Goal: Task Accomplishment & Management: Manage account settings

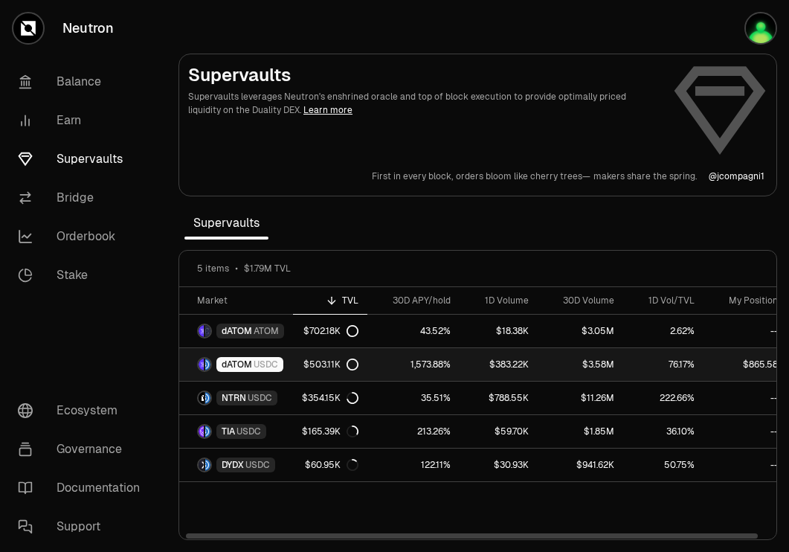
click at [249, 361] on span "dATOM" at bounding box center [237, 365] width 31 height 12
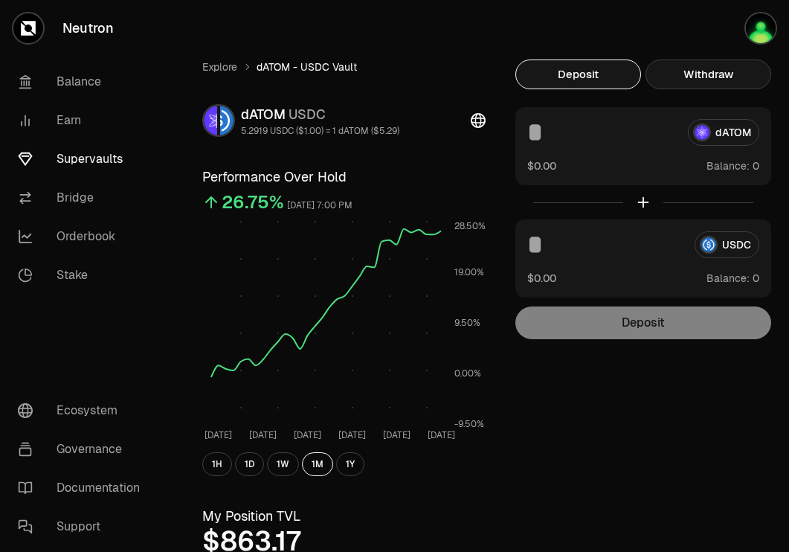
click at [708, 75] on button "Withdraw" at bounding box center [709, 75] width 126 height 30
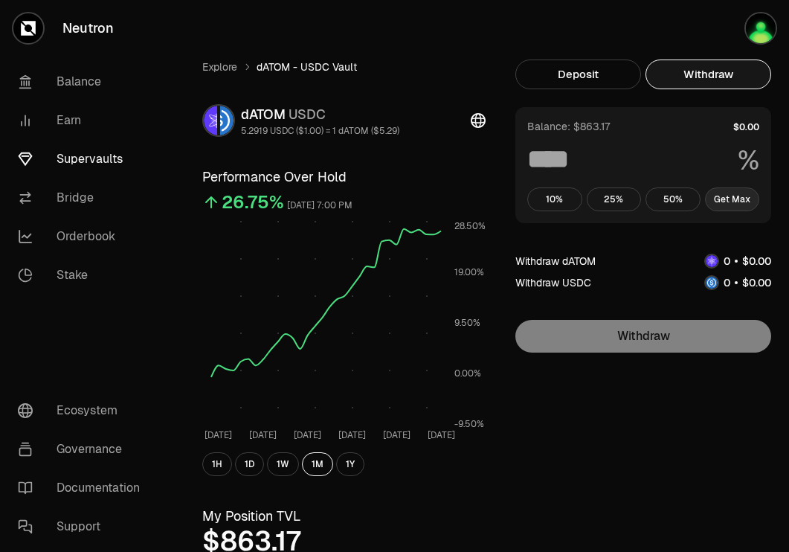
click at [737, 208] on button "Get Max" at bounding box center [732, 199] width 55 height 24
type input "***"
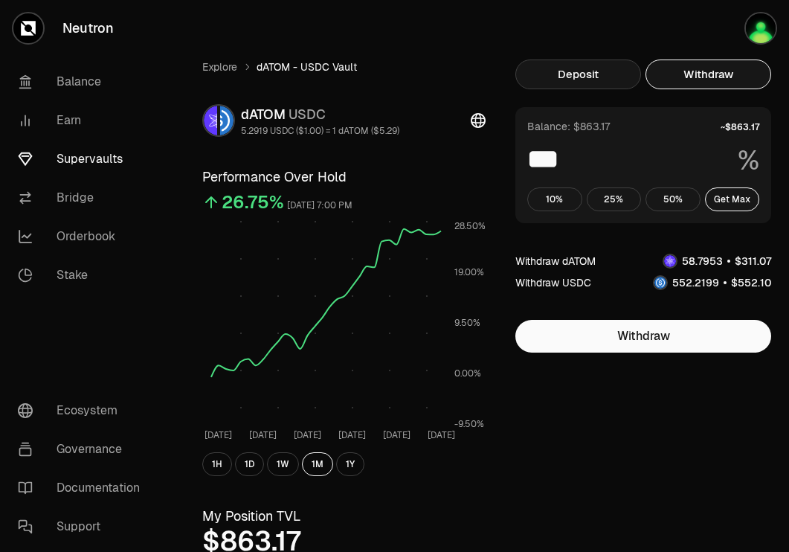
click at [595, 68] on button "Deposit" at bounding box center [579, 75] width 126 height 30
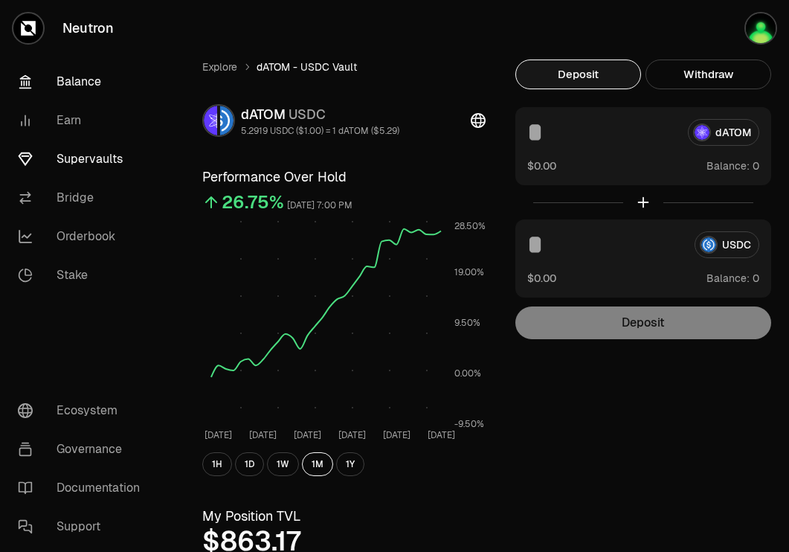
click at [68, 74] on link "Balance" at bounding box center [83, 81] width 155 height 39
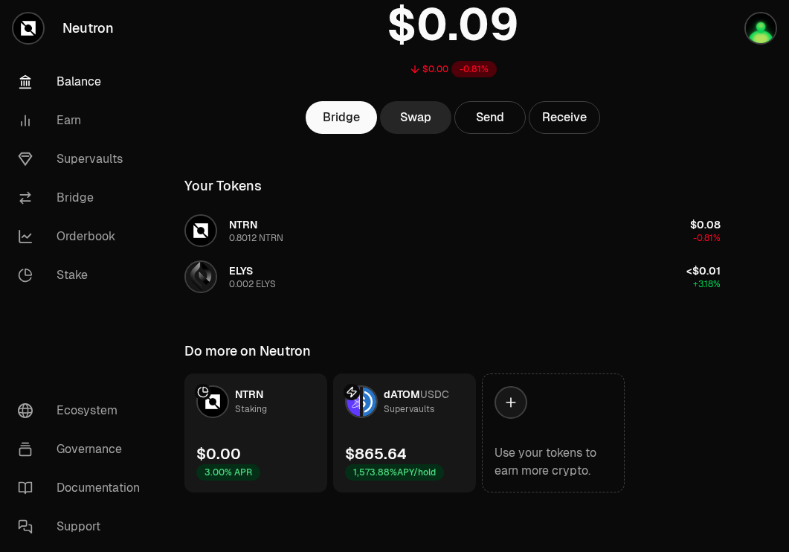
scroll to position [118, 0]
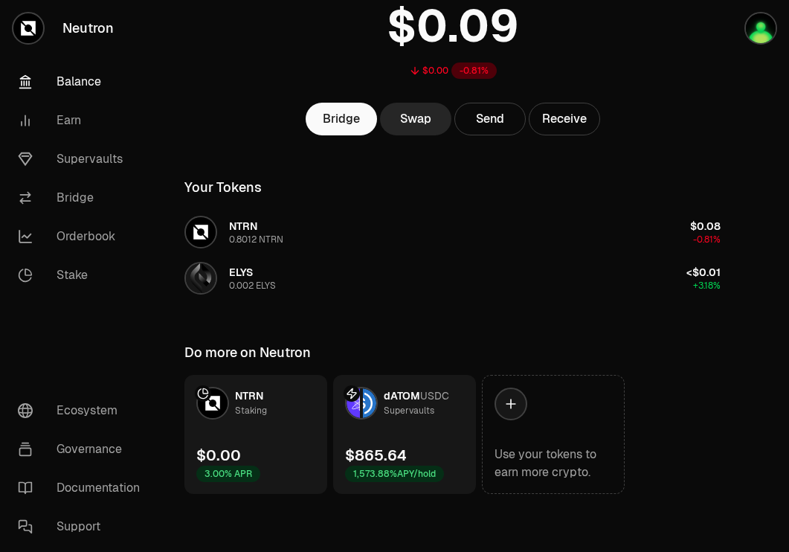
click at [674, 176] on div "Your Tokens" at bounding box center [453, 190] width 572 height 39
click at [738, 105] on div "Bridge Swap Send Receive" at bounding box center [453, 119] width 572 height 33
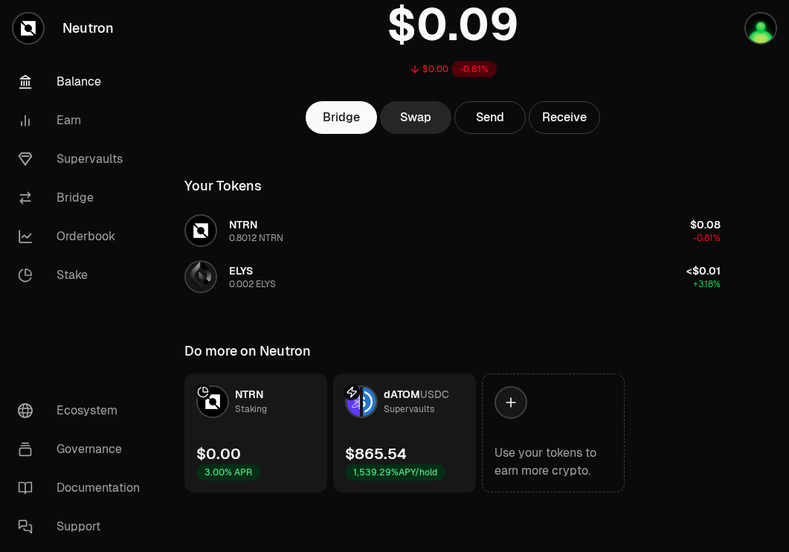
click at [399, 418] on link "dATOM USDC Supervaults $865.54 1,539.29% APY/hold" at bounding box center [404, 433] width 143 height 119
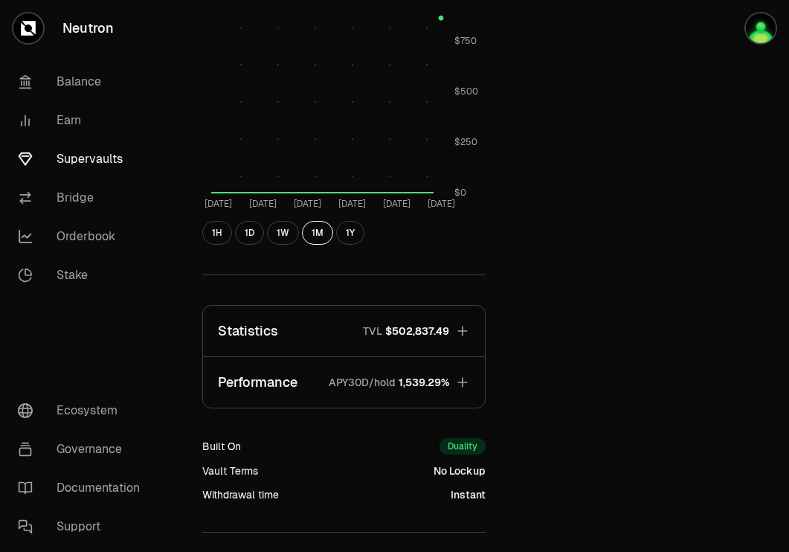
scroll to position [612, 0]
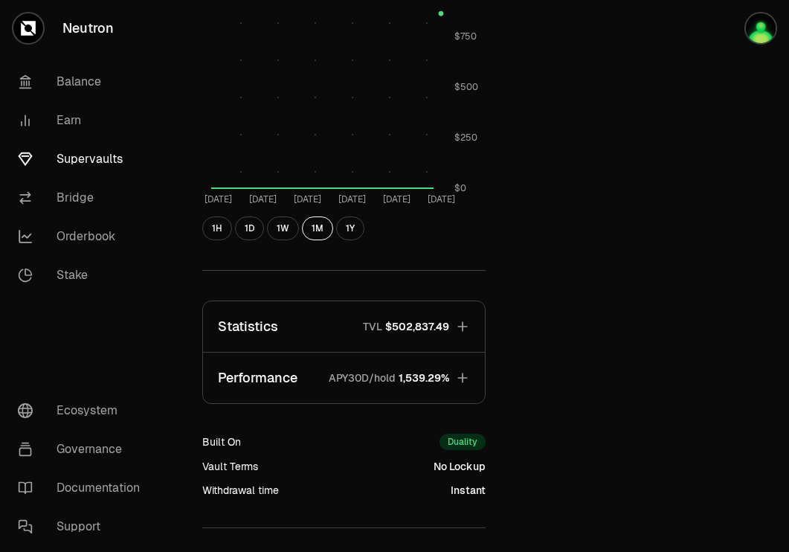
click at [461, 325] on icon "button" at bounding box center [462, 326] width 15 height 15
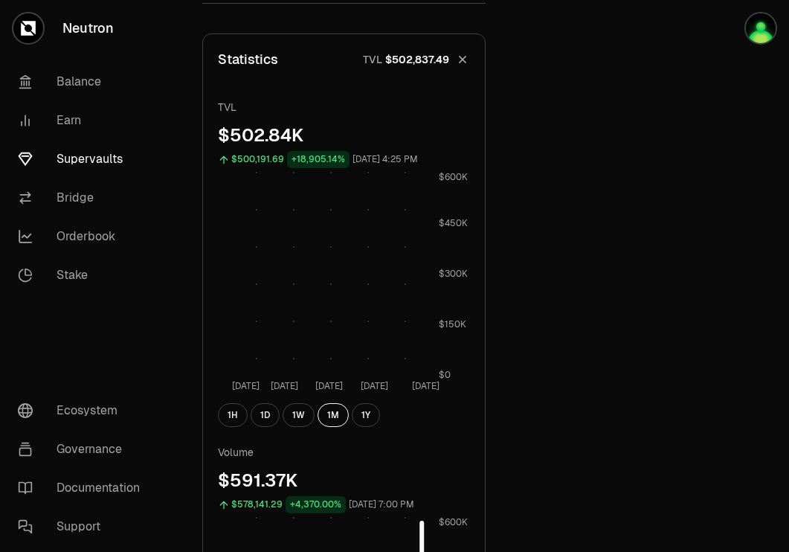
scroll to position [914, 0]
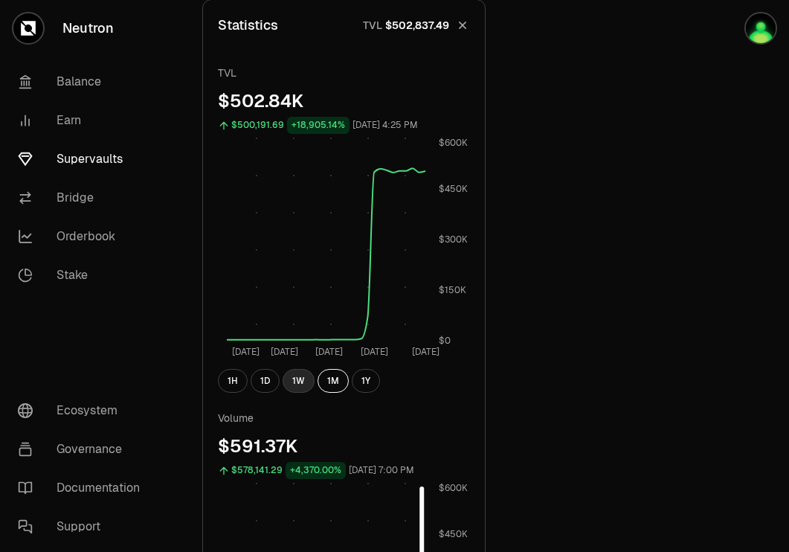
click at [292, 380] on button "1W" at bounding box center [299, 381] width 32 height 24
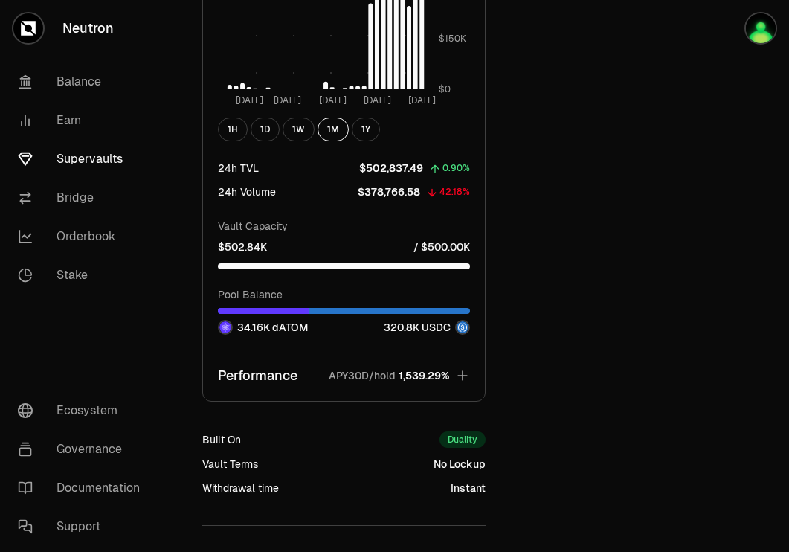
scroll to position [1518, 0]
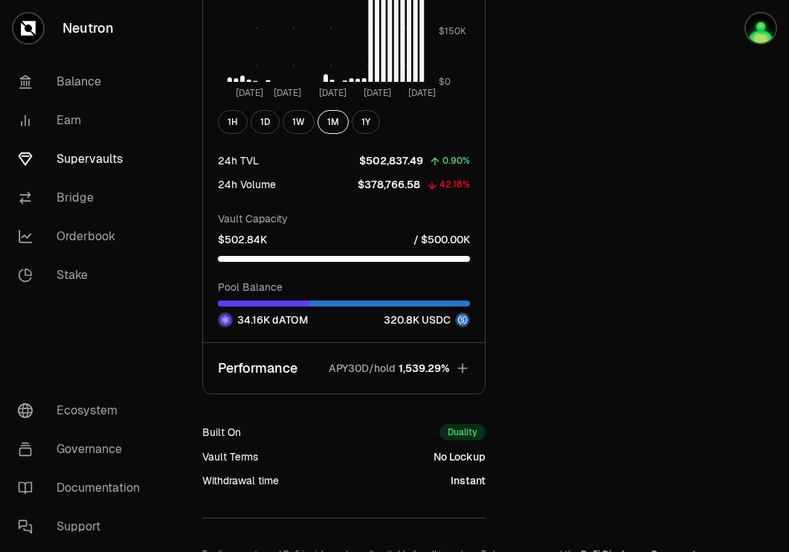
click at [465, 372] on icon "button" at bounding box center [462, 368] width 15 height 15
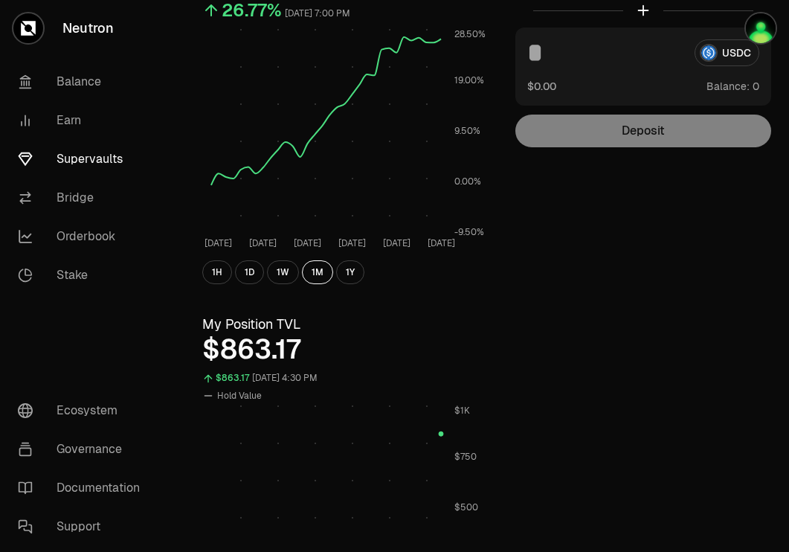
scroll to position [0, 0]
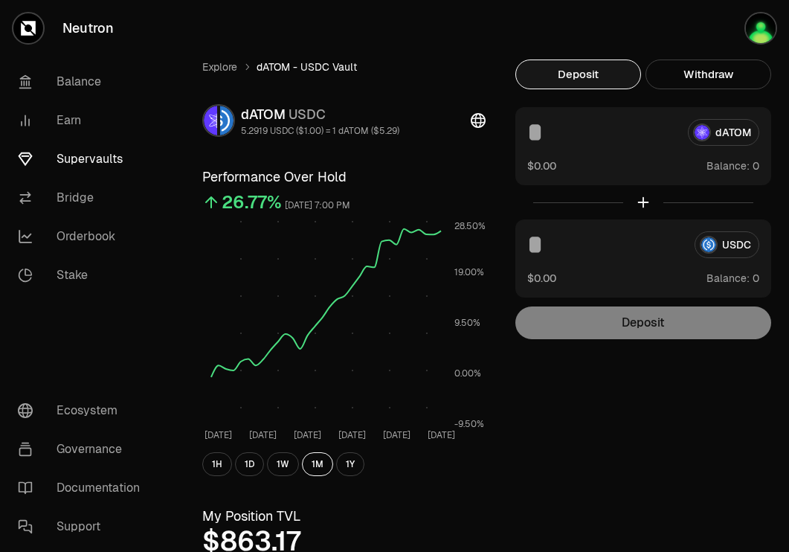
click at [481, 124] on icon at bounding box center [478, 120] width 15 height 15
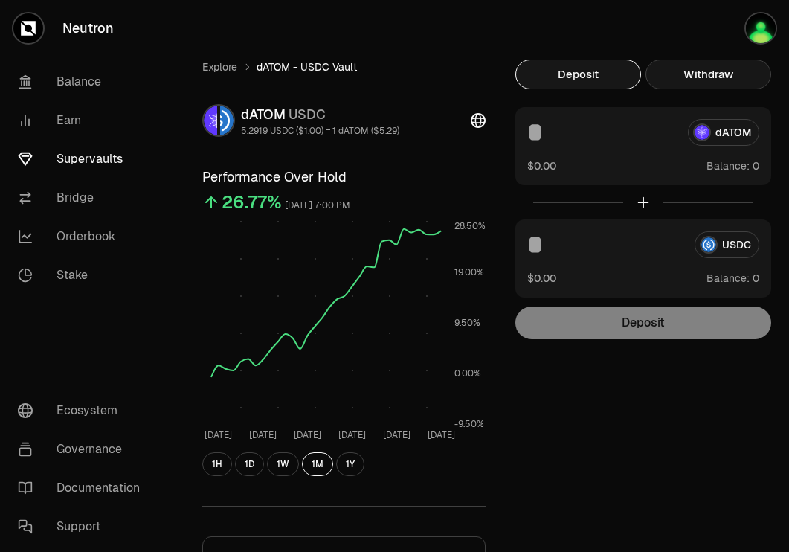
click at [696, 66] on button "Withdraw" at bounding box center [709, 75] width 126 height 30
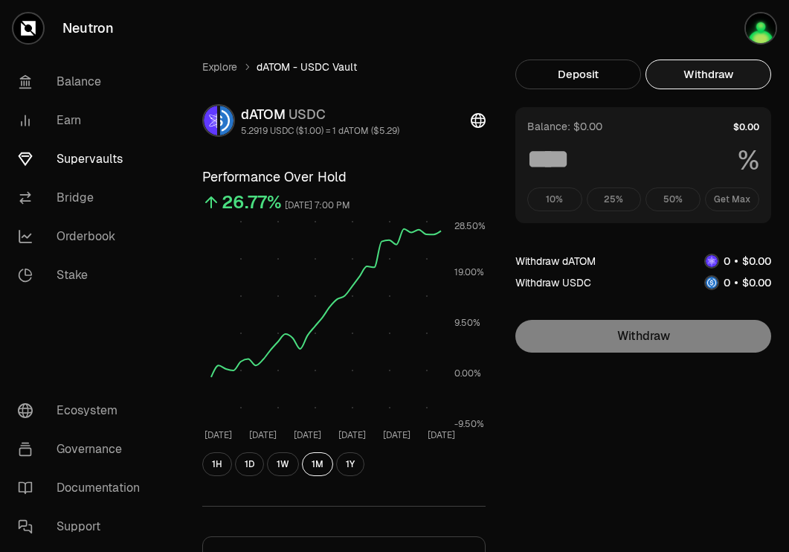
click at [733, 195] on div "10% 25% 50% Get Max" at bounding box center [644, 199] width 232 height 24
drag, startPoint x: 655, startPoint y: 368, endPoint x: 655, endPoint y: 385, distance: 17.1
click at [727, 205] on div "10% 25% 50% Get Max" at bounding box center [644, 199] width 232 height 24
click at [725, 205] on button "Get Max" at bounding box center [732, 199] width 55 height 24
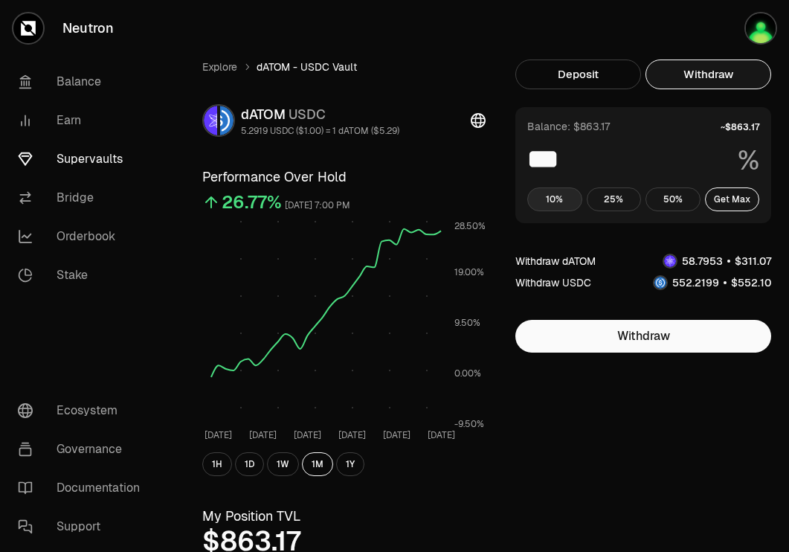
click at [546, 201] on button "10%" at bounding box center [555, 199] width 55 height 24
click at [734, 198] on button "Get Max" at bounding box center [732, 199] width 55 height 24
type input "***"
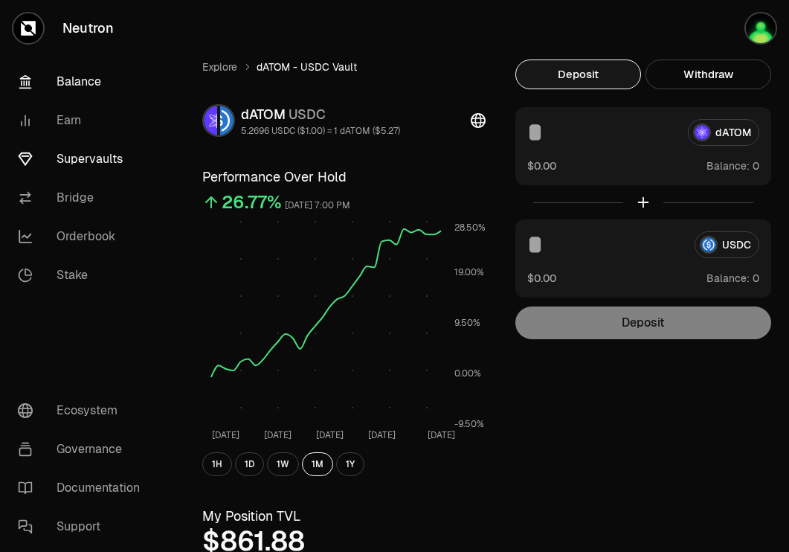
click at [89, 77] on link "Balance" at bounding box center [83, 81] width 155 height 39
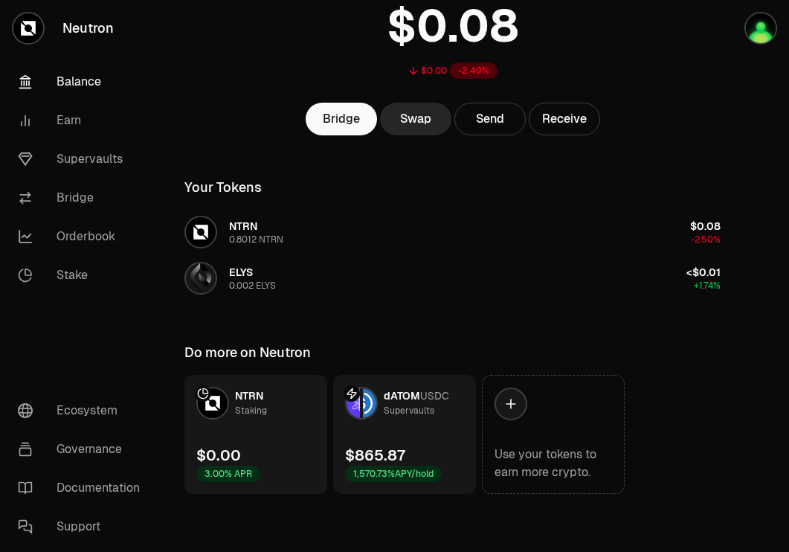
scroll to position [119, 0]
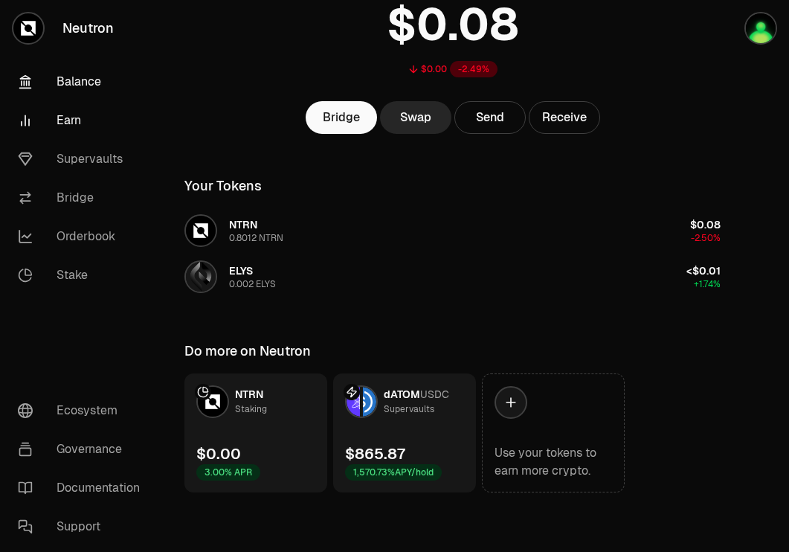
click at [64, 112] on link "Earn" at bounding box center [83, 120] width 155 height 39
click at [91, 156] on link "Supervaults" at bounding box center [83, 159] width 155 height 39
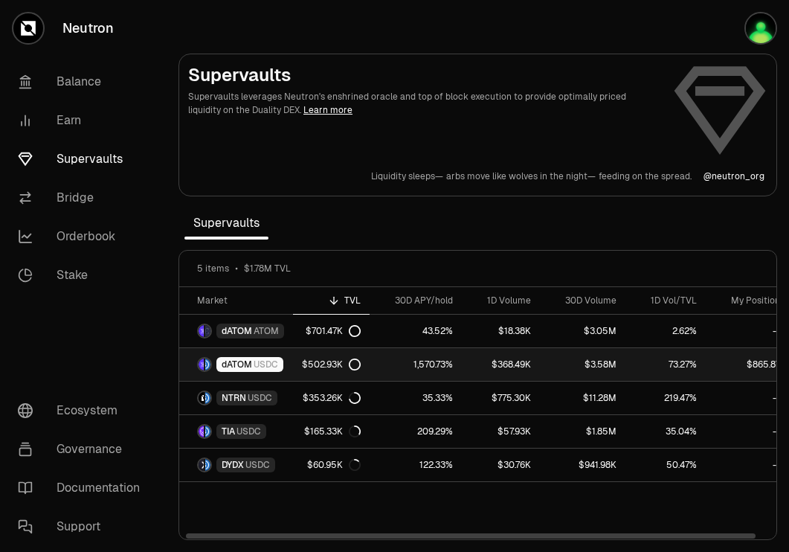
click at [269, 360] on span "USDC" at bounding box center [266, 365] width 25 height 12
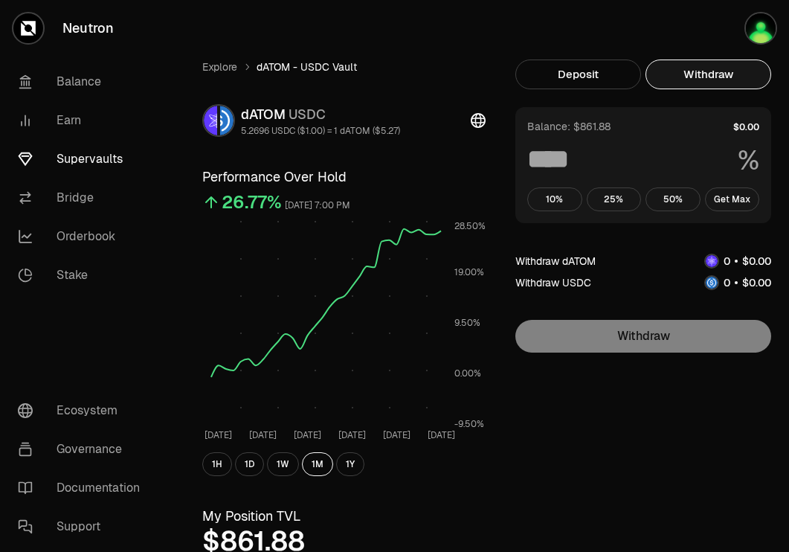
click at [724, 77] on button "Withdraw" at bounding box center [709, 75] width 126 height 30
click at [728, 213] on div "Balance: $861.88 % 10% 25% 50% Get Max" at bounding box center [644, 165] width 256 height 116
click at [730, 208] on button "Get Max" at bounding box center [732, 199] width 55 height 24
type input "***"
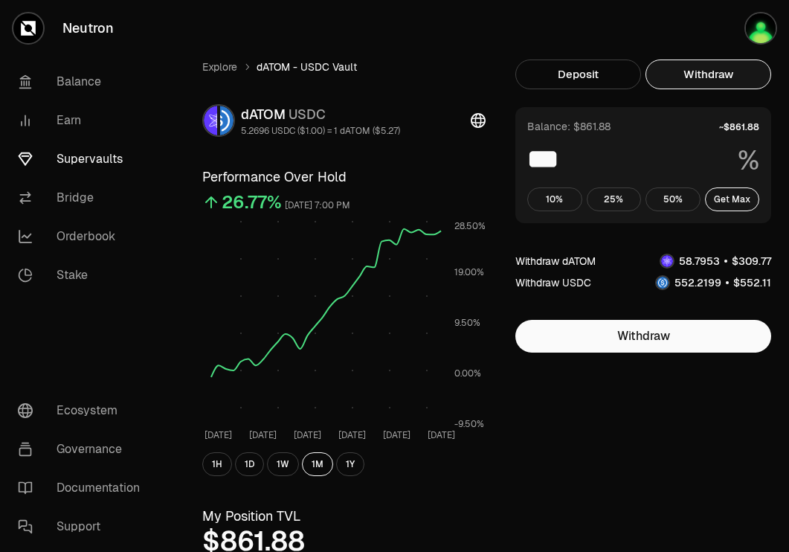
click at [666, 263] on img at bounding box center [667, 261] width 12 height 12
click at [665, 283] on img at bounding box center [663, 283] width 12 height 12
click at [588, 75] on button "Deposit" at bounding box center [579, 75] width 126 height 30
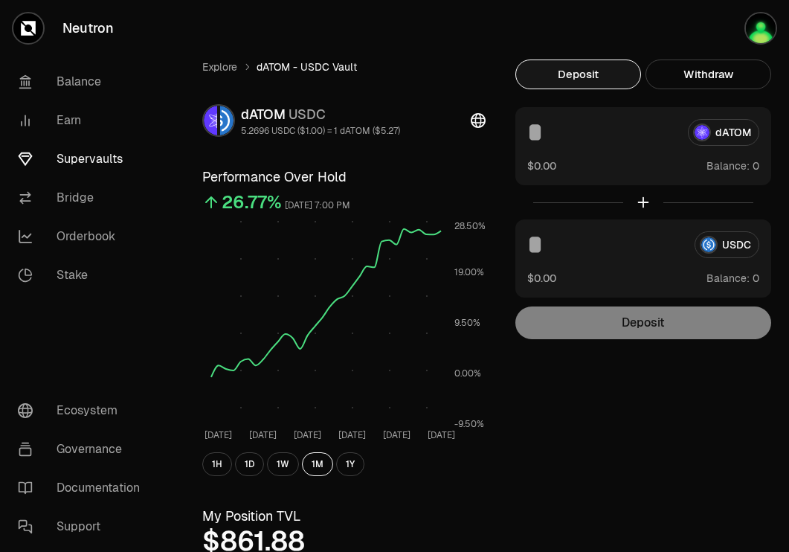
click at [555, 141] on input at bounding box center [602, 132] width 149 height 27
type input "**"
click at [542, 238] on input at bounding box center [606, 244] width 156 height 27
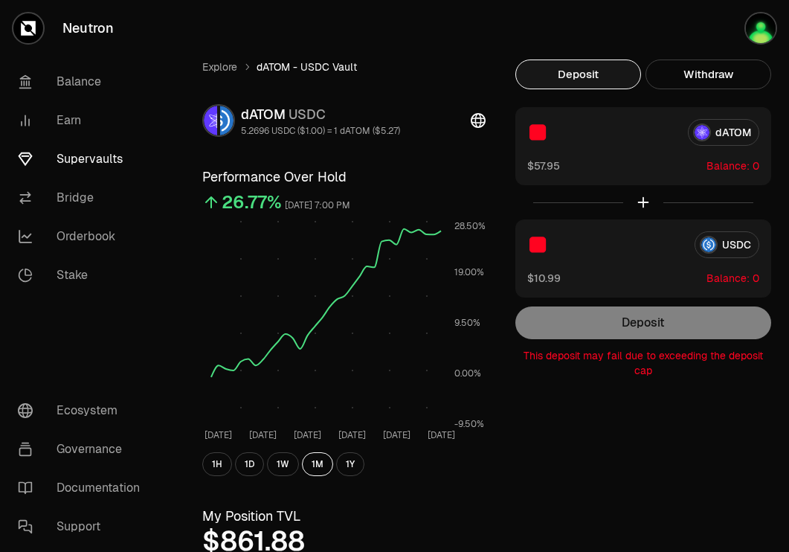
type input "*"
click at [594, 141] on input "**" at bounding box center [602, 132] width 149 height 27
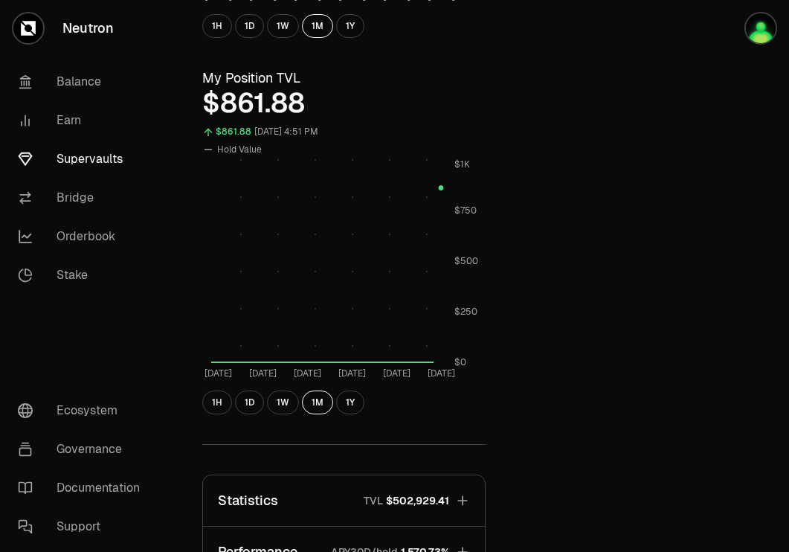
scroll to position [435, 0]
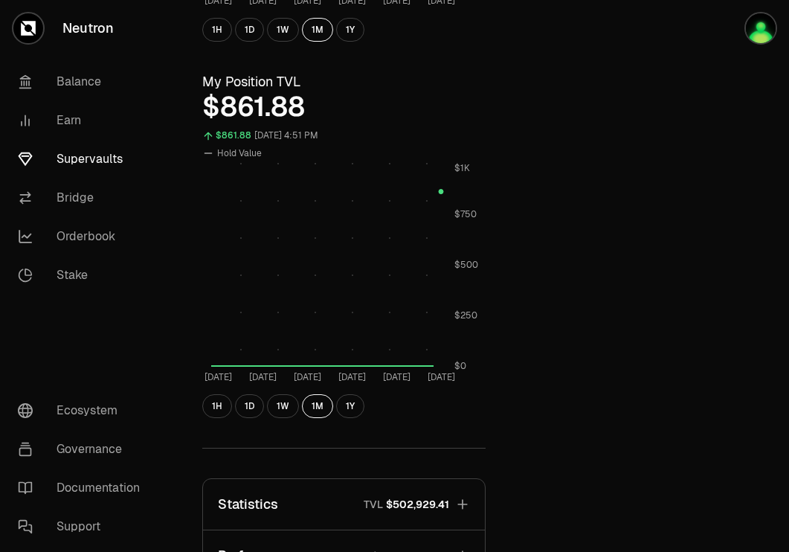
type input "****"
